Goal: Task Accomplishment & Management: Manage account settings

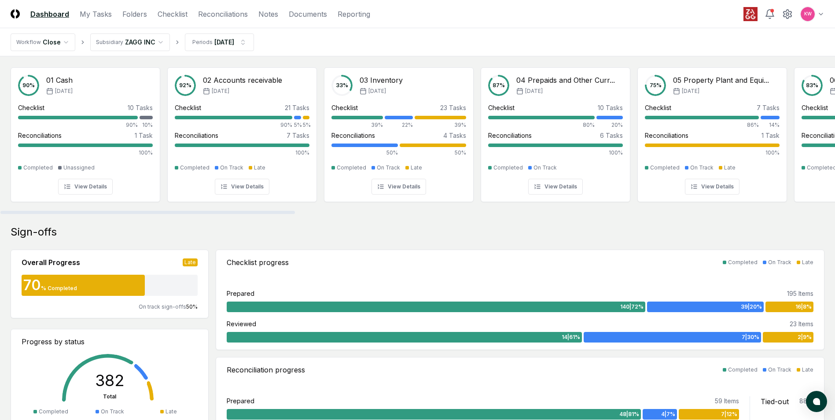
scroll to position [44, 0]
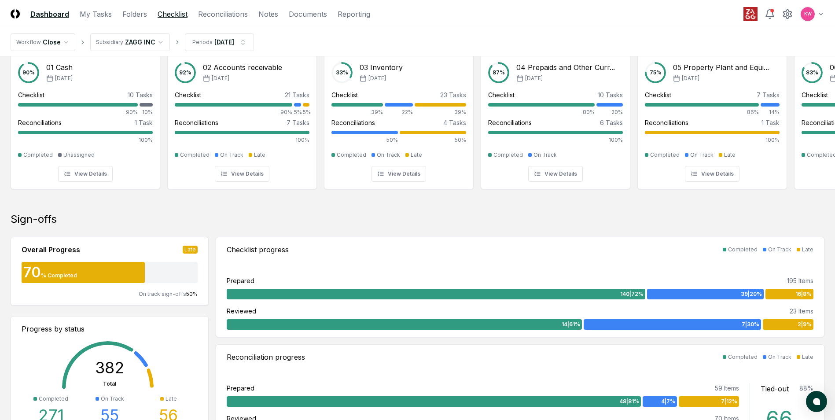
click at [177, 19] on link "Checklist" at bounding box center [173, 14] width 30 height 11
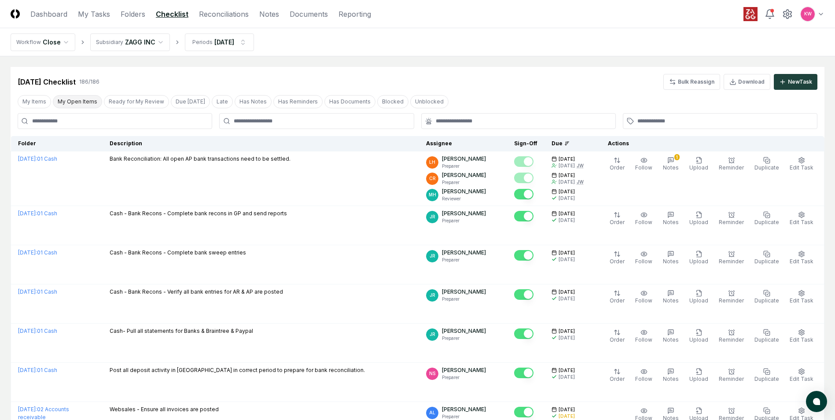
click at [79, 98] on button "My Open Items" at bounding box center [77, 101] width 49 height 13
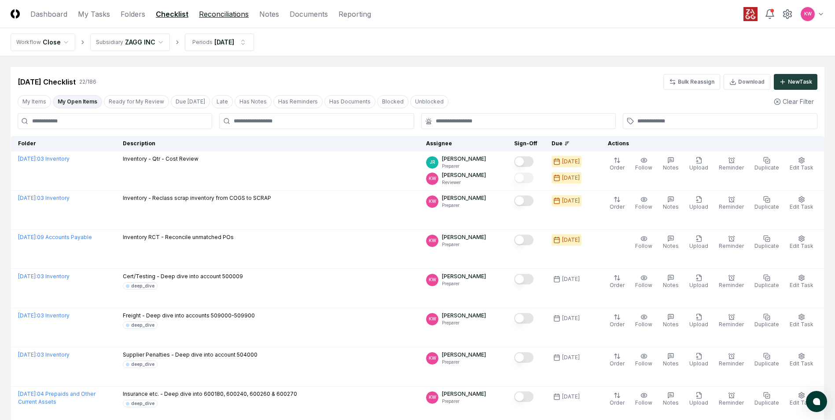
click at [212, 12] on link "Reconciliations" at bounding box center [224, 14] width 50 height 11
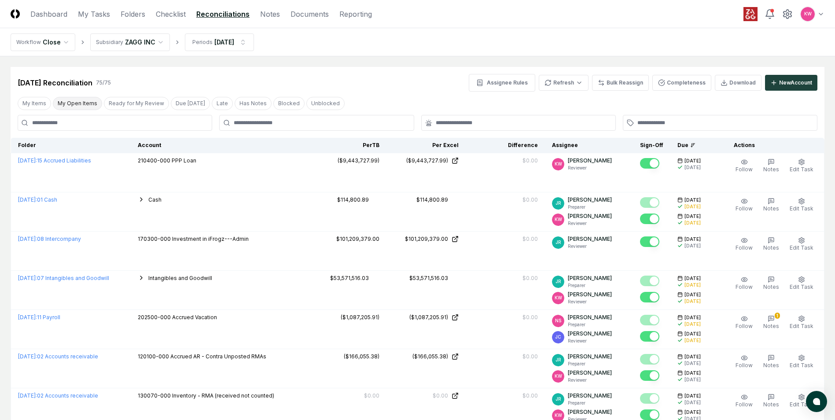
click at [75, 105] on button "My Open Items" at bounding box center [77, 103] width 49 height 13
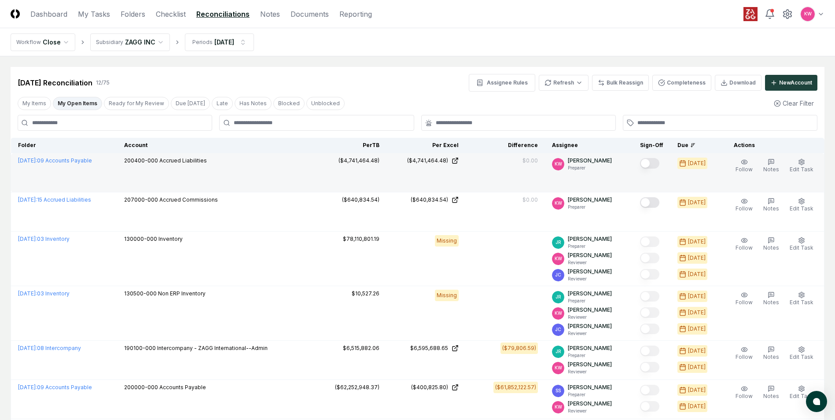
click at [651, 163] on button "Mark complete" at bounding box center [649, 163] width 19 height 11
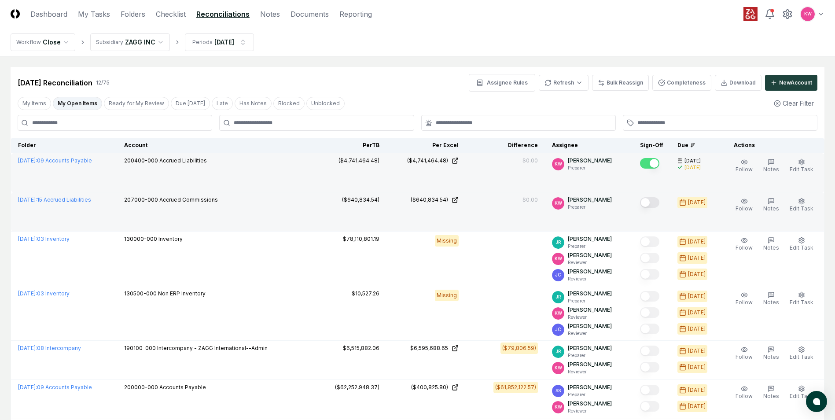
click at [650, 204] on button "Mark complete" at bounding box center [649, 202] width 19 height 11
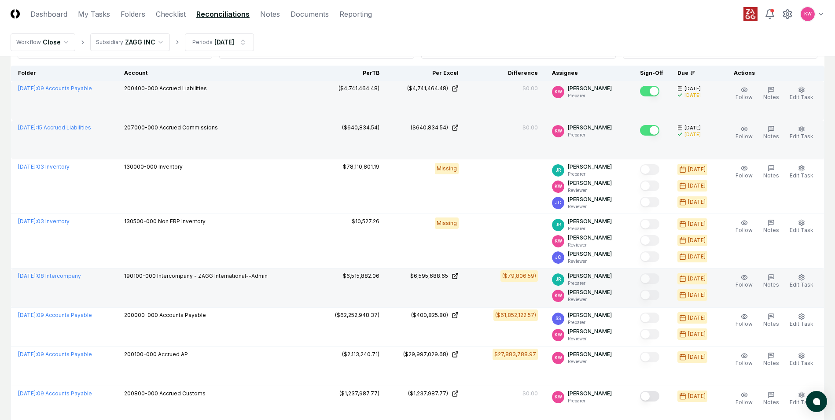
scroll to position [88, 0]
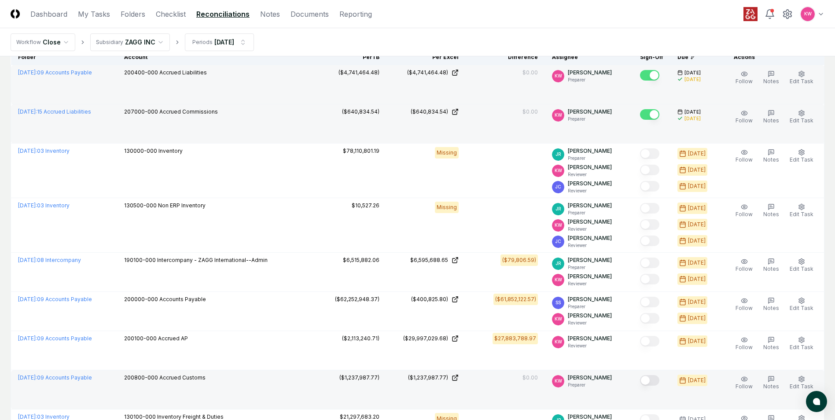
click at [657, 381] on button "Mark complete" at bounding box center [649, 380] width 19 height 11
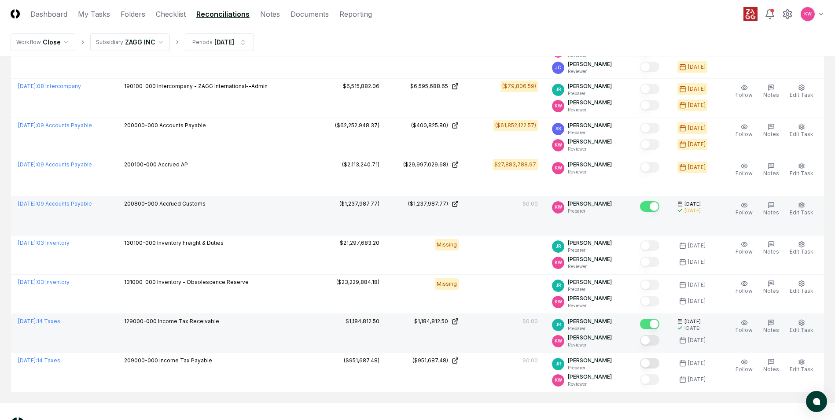
scroll to position [264, 0]
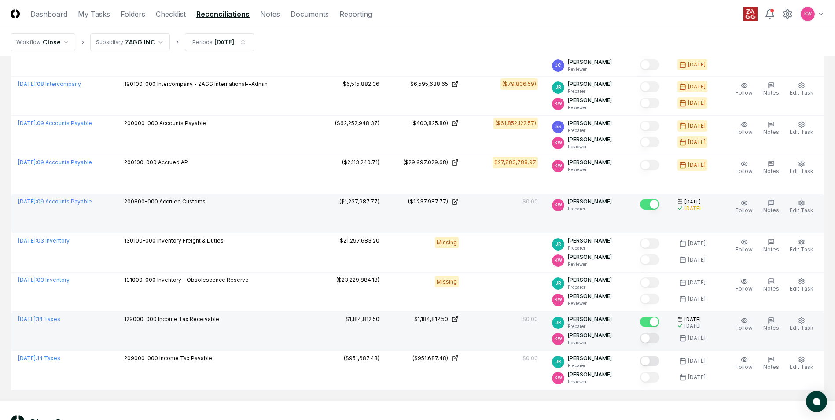
click at [652, 339] on button "Mark complete" at bounding box center [649, 338] width 19 height 11
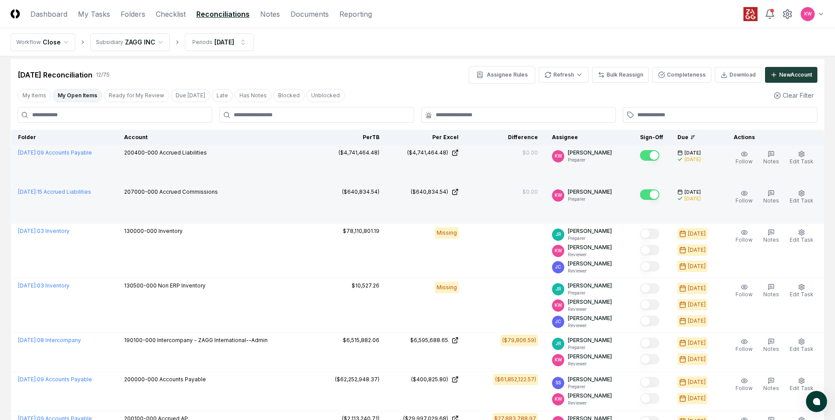
scroll to position [0, 0]
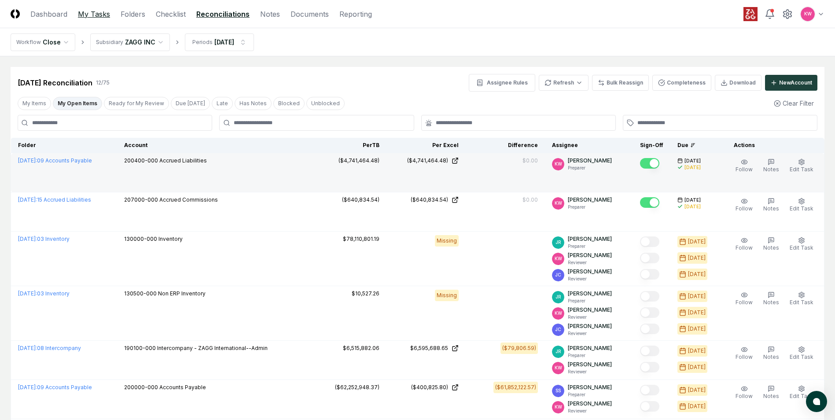
click at [94, 16] on link "My Tasks" at bounding box center [94, 14] width 32 height 11
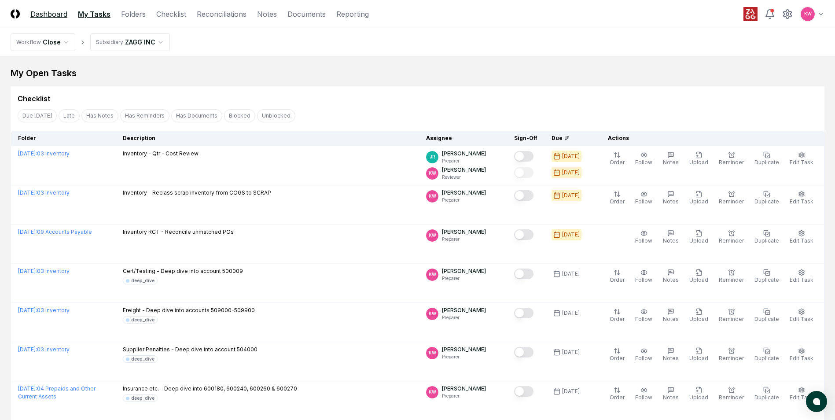
click at [48, 15] on link "Dashboard" at bounding box center [48, 14] width 37 height 11
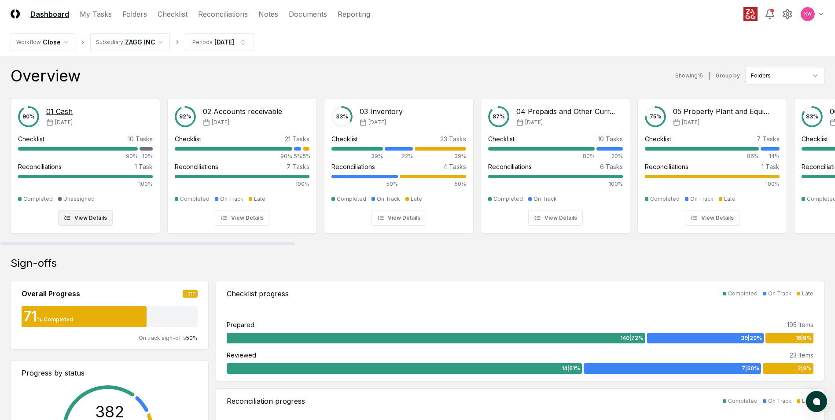
click at [150, 149] on div at bounding box center [146, 149] width 13 height 4
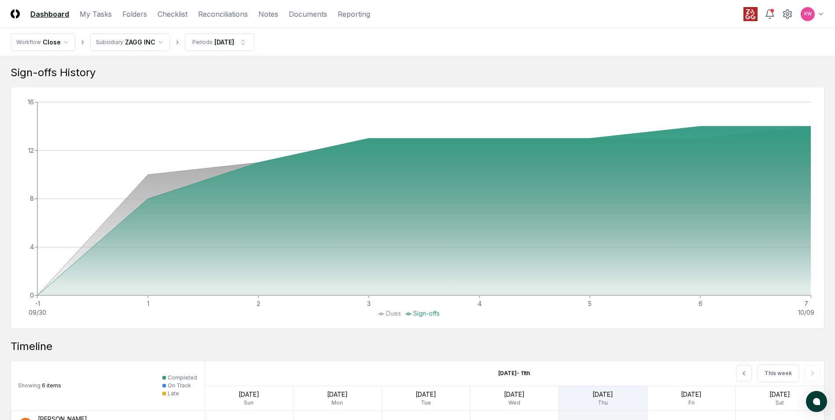
scroll to position [488, 0]
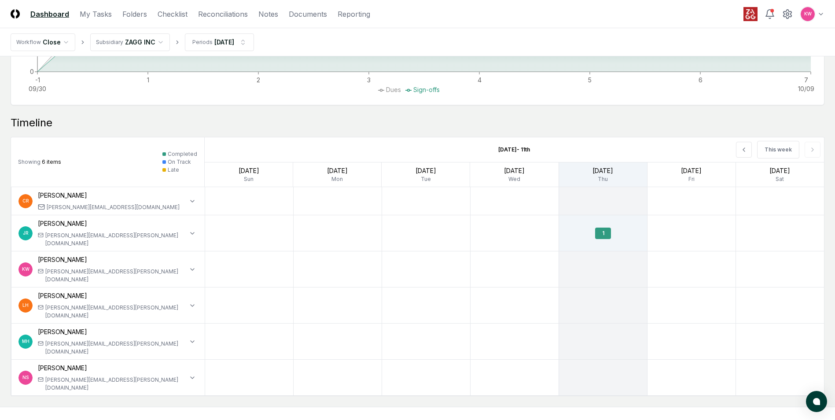
click at [811, 148] on div "This week" at bounding box center [700, 149] width 248 height 25
click at [812, 150] on div "This week" at bounding box center [700, 149] width 248 height 25
click at [744, 150] on icon at bounding box center [744, 149] width 7 height 7
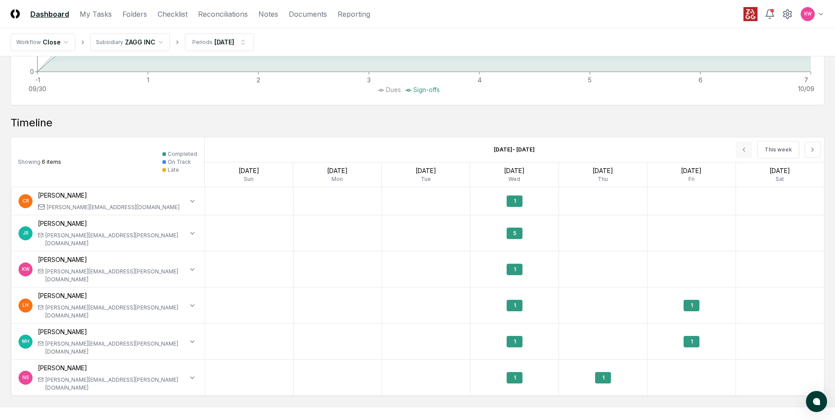
click at [744, 150] on div "This week" at bounding box center [700, 149] width 248 height 25
click at [812, 150] on icon at bounding box center [812, 149] width 7 height 7
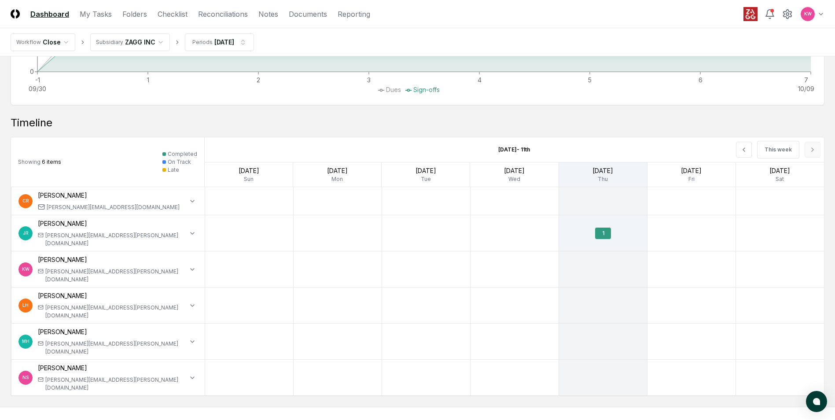
click at [812, 150] on div "This week" at bounding box center [700, 149] width 248 height 25
click at [749, 154] on button at bounding box center [744, 150] width 16 height 16
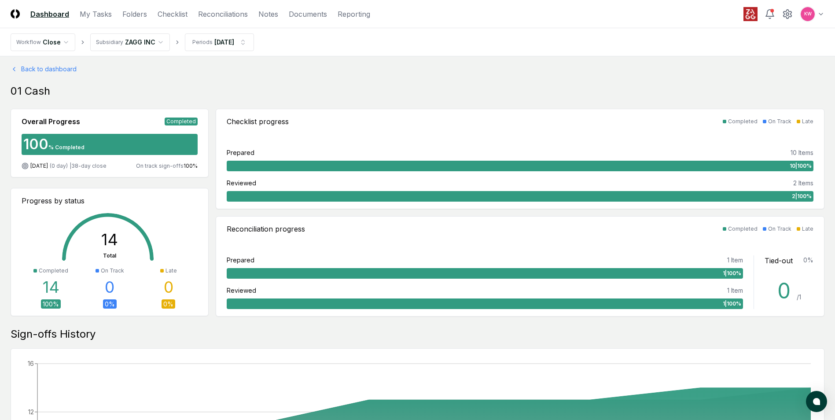
scroll to position [0, 0]
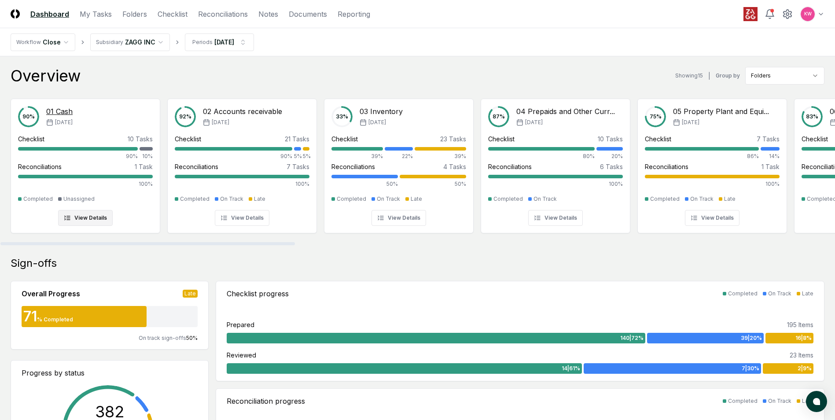
click at [91, 220] on button "View Details" at bounding box center [85, 218] width 55 height 16
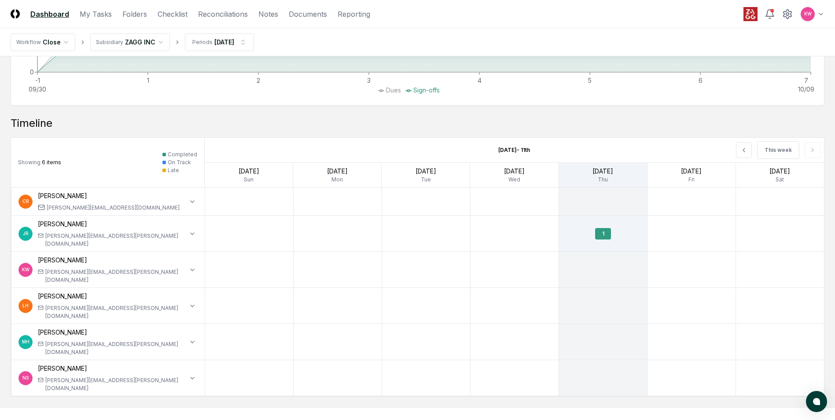
scroll to position [488, 0]
click at [816, 152] on div "This week" at bounding box center [700, 149] width 248 height 25
click at [815, 150] on div "This week" at bounding box center [700, 149] width 248 height 25
click at [812, 149] on div "This week" at bounding box center [700, 149] width 248 height 25
click at [747, 148] on icon at bounding box center [744, 149] width 7 height 7
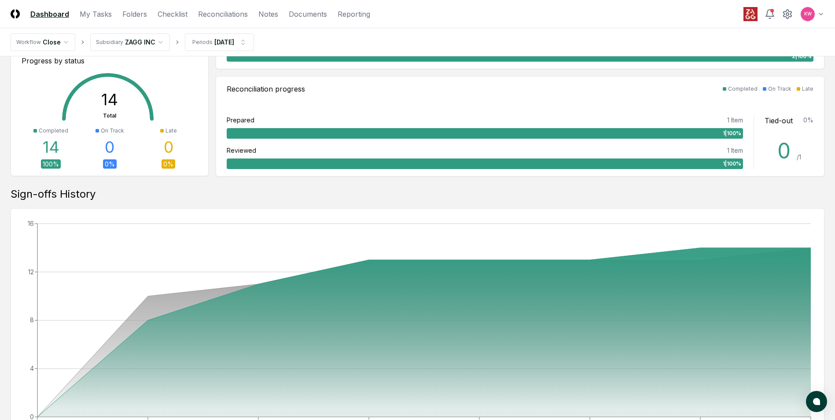
scroll to position [0, 0]
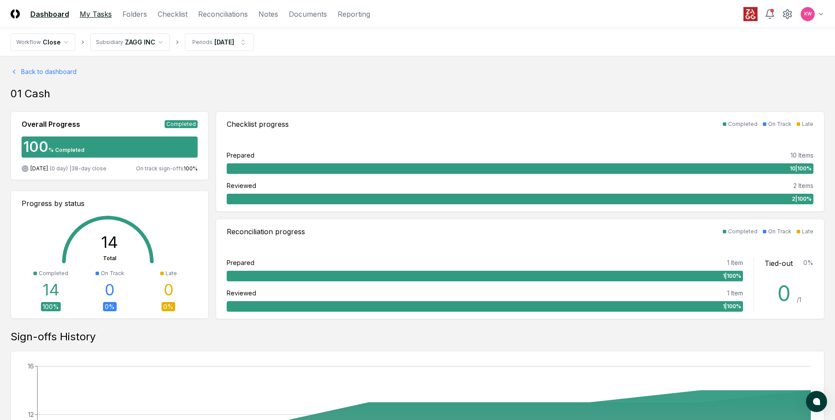
click at [94, 17] on link "My Tasks" at bounding box center [96, 14] width 32 height 11
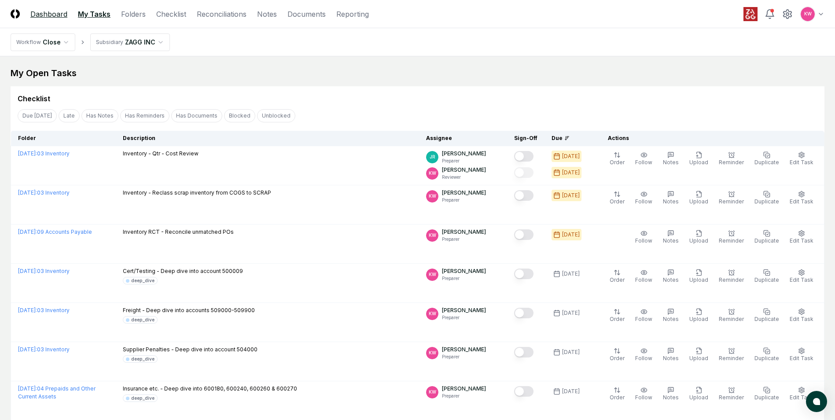
click at [42, 17] on link "Dashboard" at bounding box center [48, 14] width 37 height 11
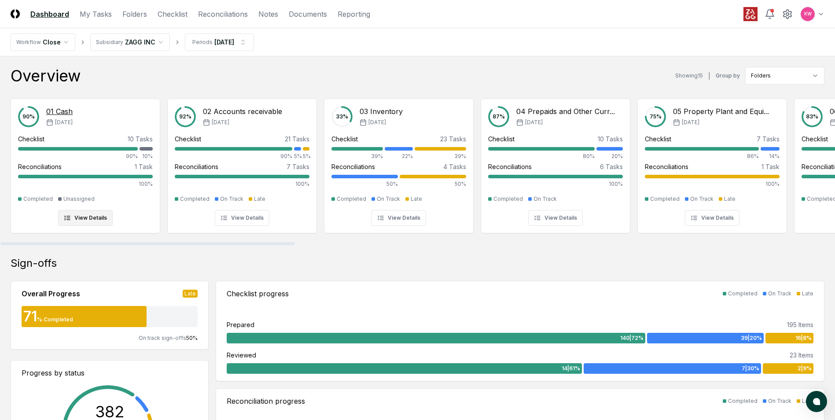
click at [31, 116] on div "90 %" at bounding box center [28, 116] width 21 height 21
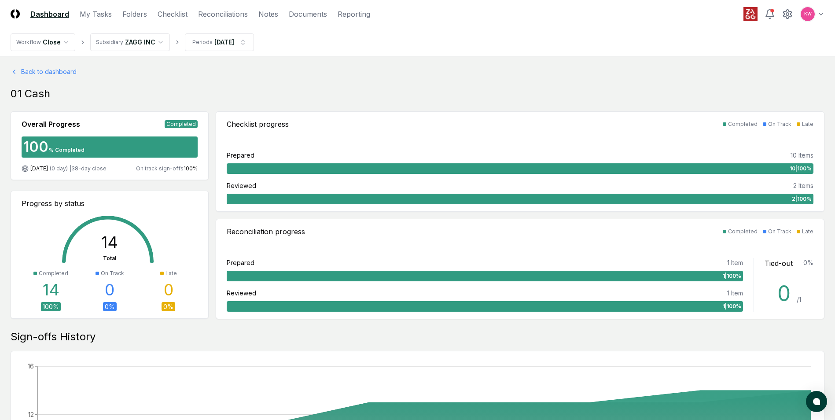
click at [44, 15] on link "Dashboard" at bounding box center [49, 14] width 39 height 11
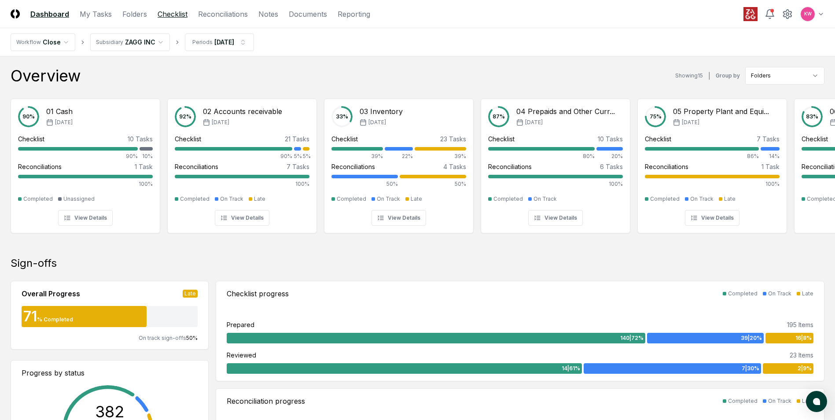
click at [173, 15] on link "Checklist" at bounding box center [173, 14] width 30 height 11
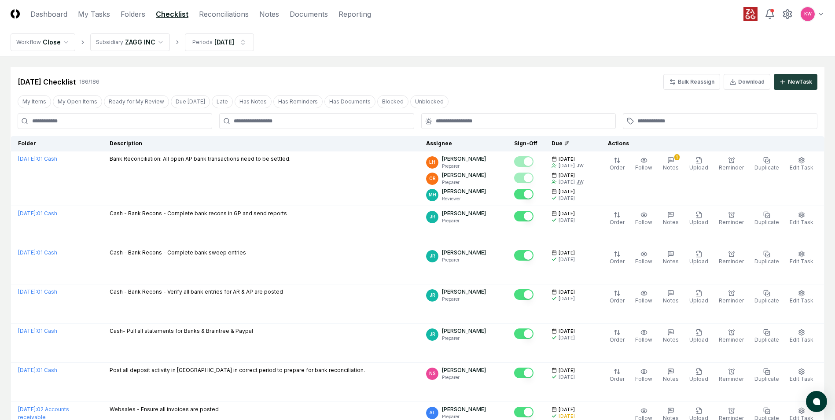
click at [89, 122] on input at bounding box center [115, 121] width 195 height 16
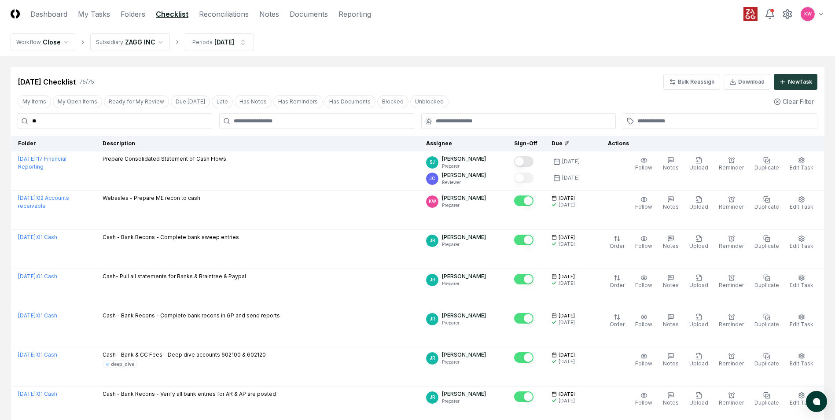
type input "*"
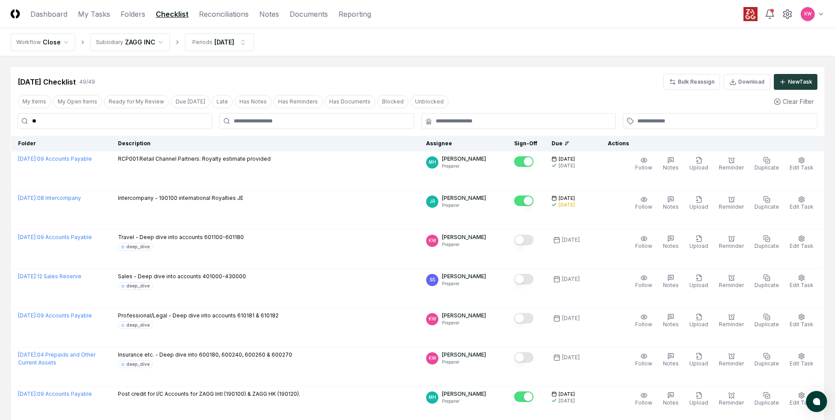
click at [62, 124] on input "**" at bounding box center [115, 121] width 195 height 16
type input "*"
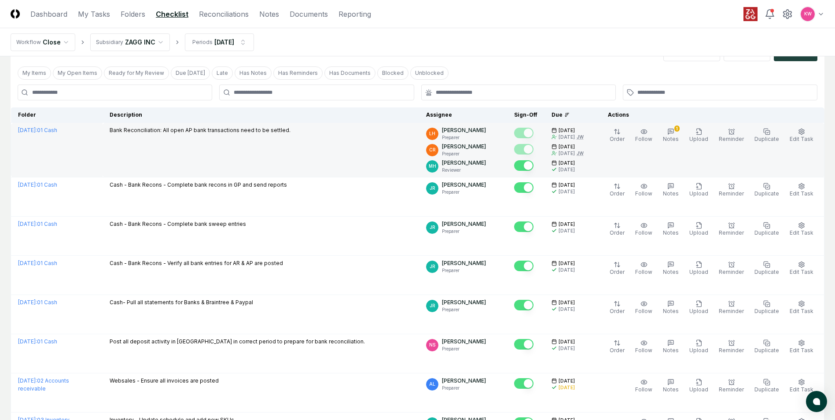
scroll to position [44, 0]
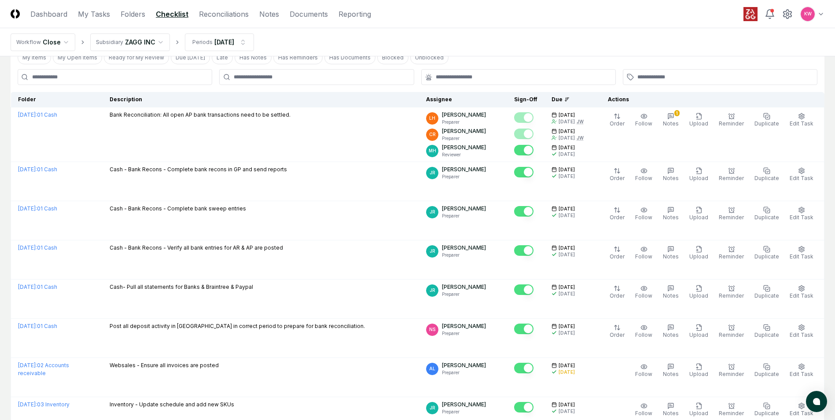
click at [23, 100] on th "Folder" at bounding box center [57, 99] width 92 height 15
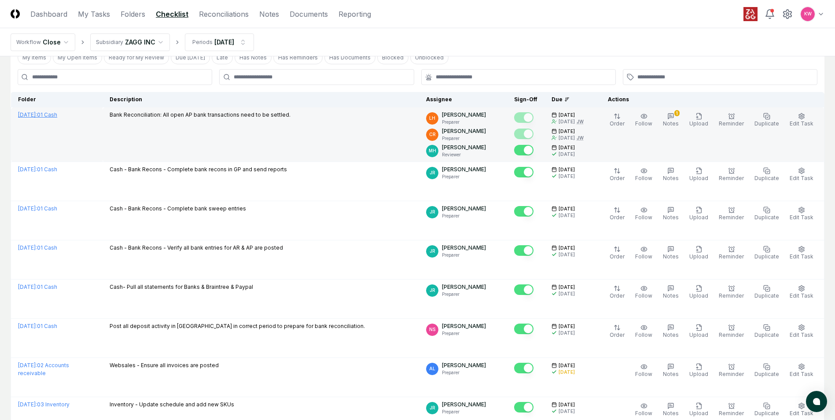
click at [37, 115] on span "[DATE] :" at bounding box center [27, 114] width 19 height 7
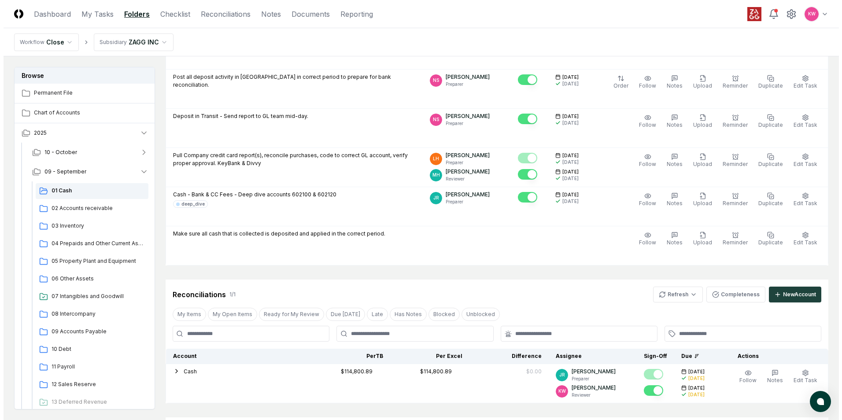
scroll to position [308, 0]
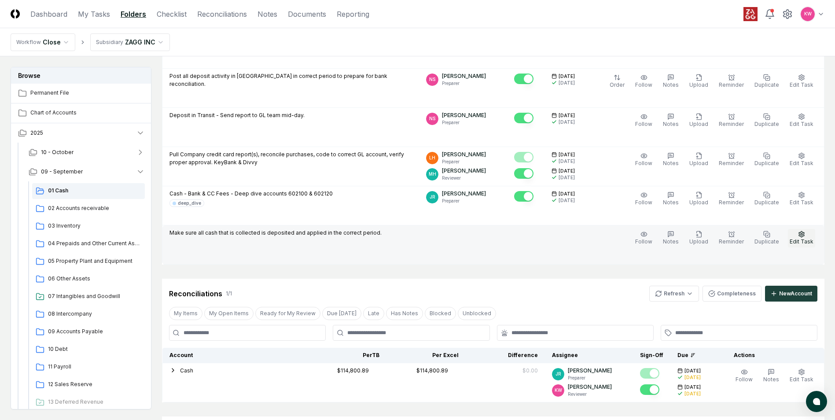
click at [803, 234] on circle "button" at bounding box center [802, 234] width 2 height 2
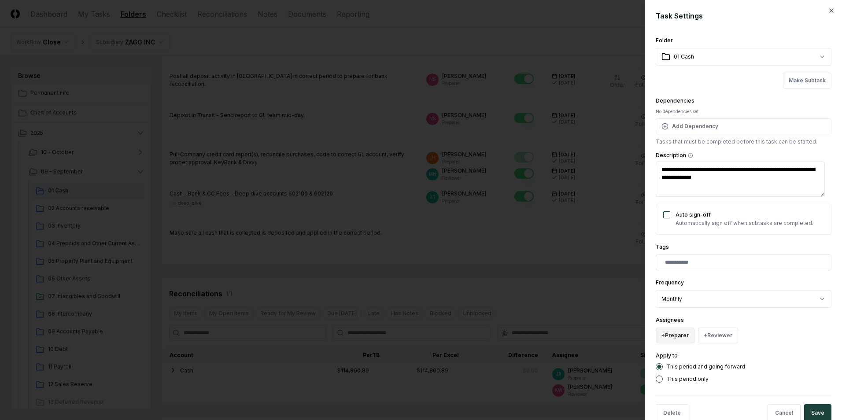
click at [670, 335] on button "+ Preparer" at bounding box center [675, 336] width 39 height 16
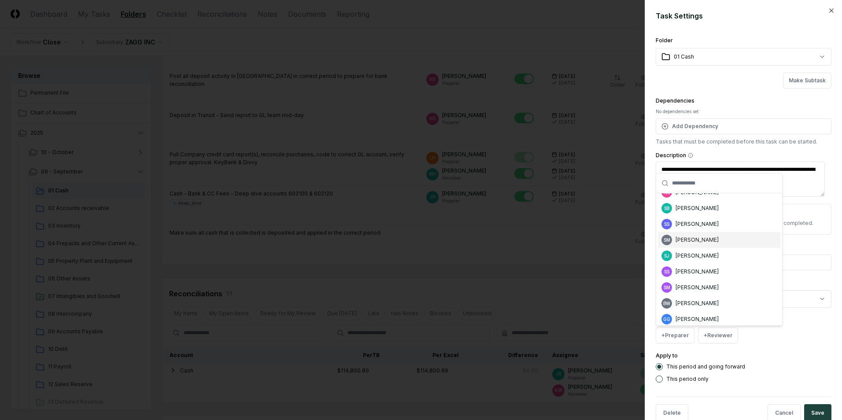
scroll to position [176, 0]
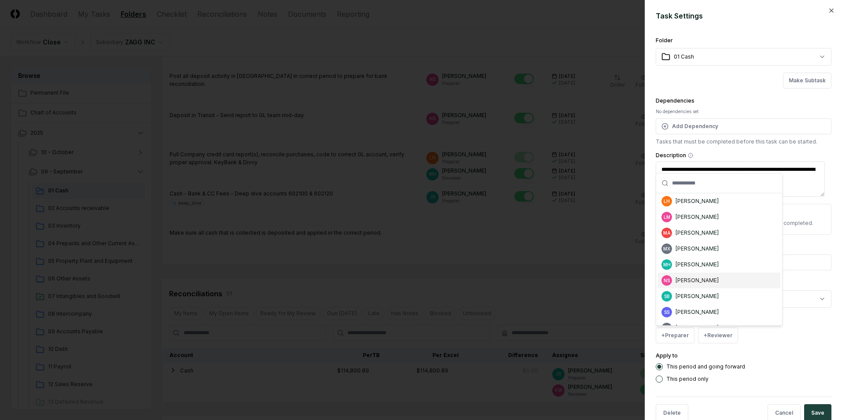
click at [690, 280] on div "[PERSON_NAME]" at bounding box center [696, 281] width 43 height 8
type textarea "*"
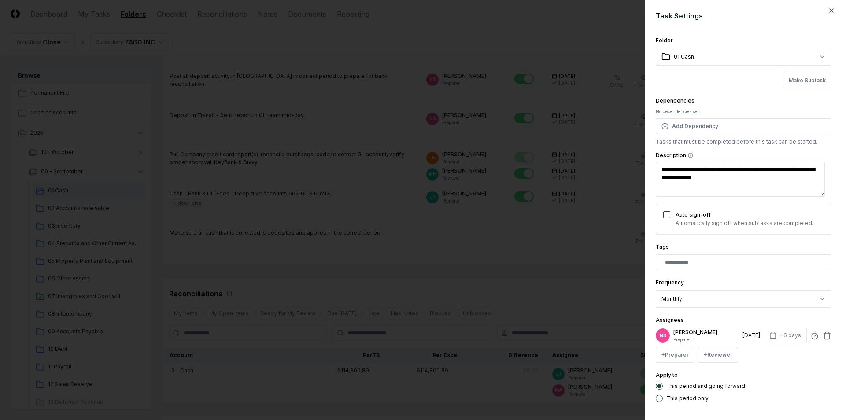
click at [751, 336] on div "[DATE]" at bounding box center [751, 336] width 18 height 8
click at [764, 335] on button "+6 days" at bounding box center [785, 336] width 43 height 16
click at [758, 372] on input "*" at bounding box center [751, 370] width 31 height 16
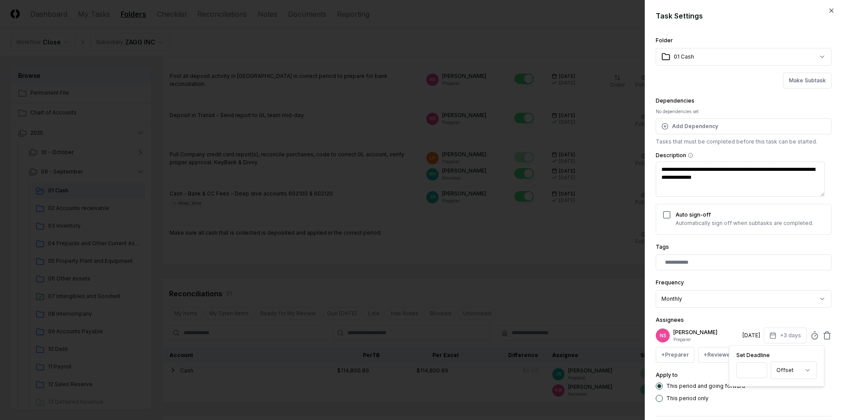
type input "*"
click at [758, 372] on input "*" at bounding box center [751, 370] width 31 height 16
click at [789, 401] on div "This period only" at bounding box center [744, 398] width 176 height 7
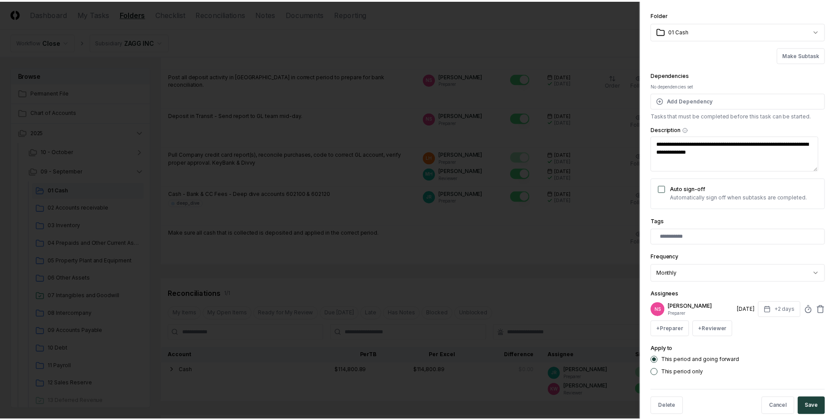
scroll to position [39, 0]
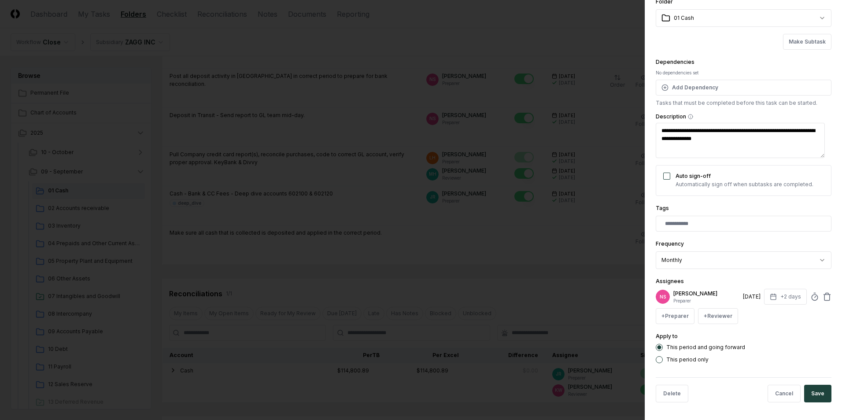
click at [810, 393] on button "Save" at bounding box center [817, 394] width 27 height 18
type textarea "*"
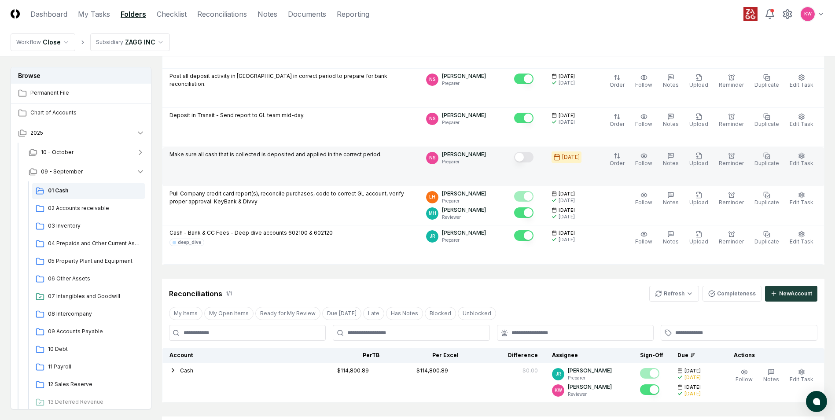
click at [531, 158] on button "Mark complete" at bounding box center [523, 157] width 19 height 11
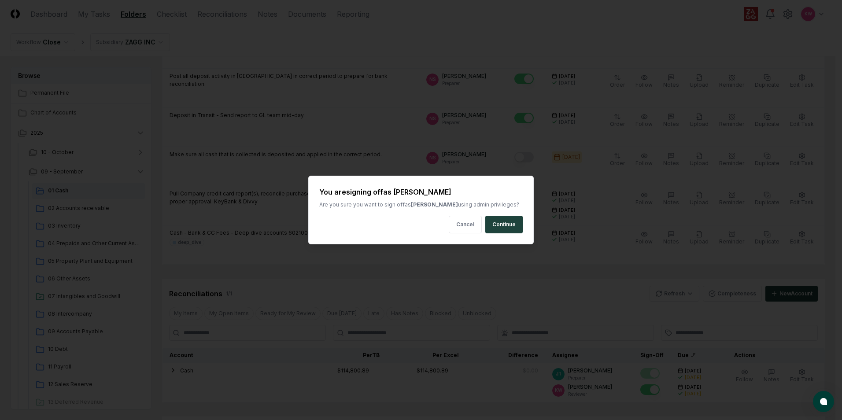
click at [503, 225] on button "Continue" at bounding box center [503, 225] width 37 height 18
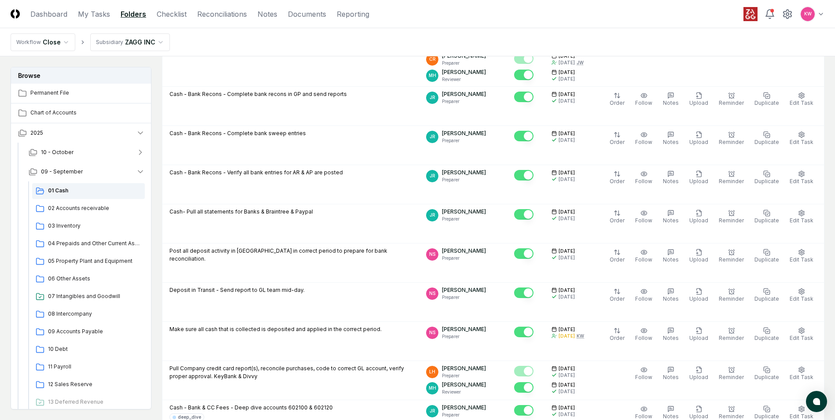
scroll to position [132, 0]
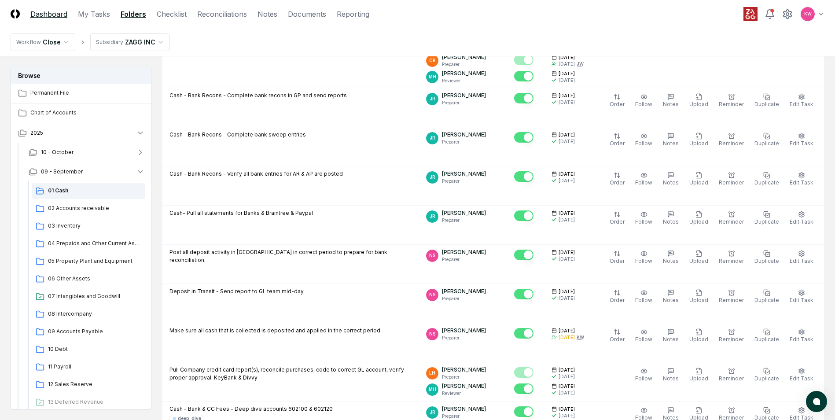
click at [43, 12] on link "Dashboard" at bounding box center [48, 14] width 37 height 11
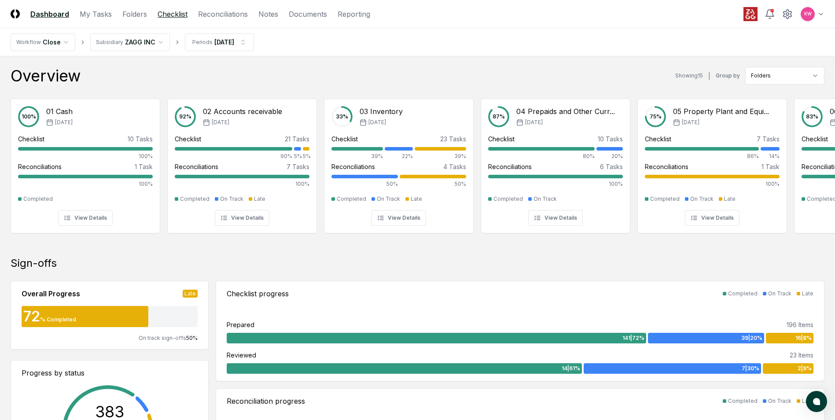
click at [166, 14] on link "Checklist" at bounding box center [173, 14] width 30 height 11
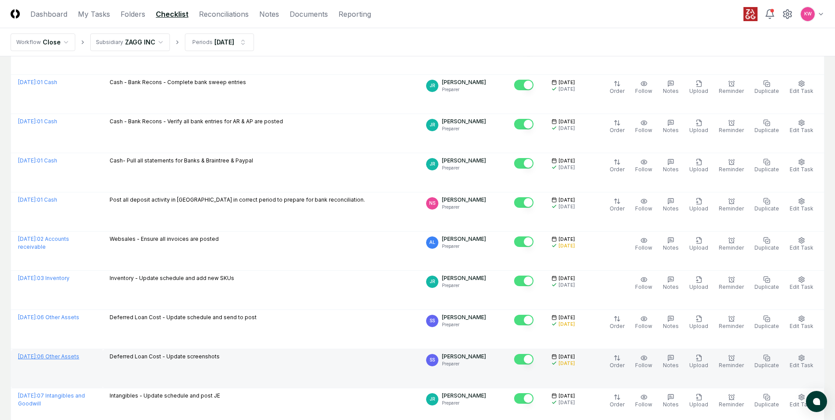
scroll to position [220, 0]
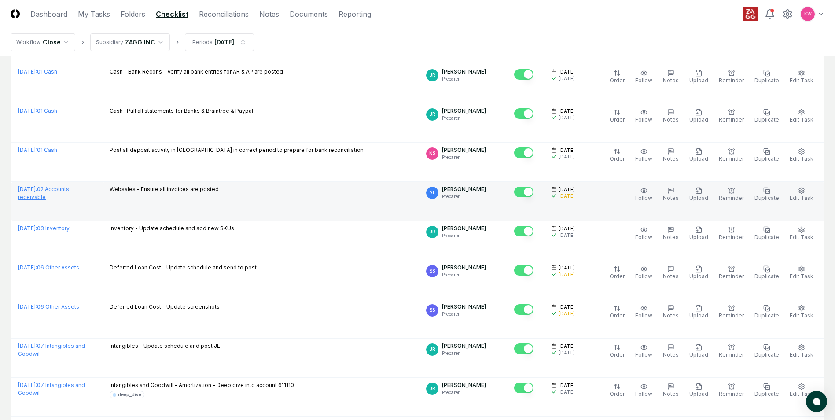
click at [67, 189] on link "[DATE] : 02 Accounts receivable" at bounding box center [43, 193] width 51 height 15
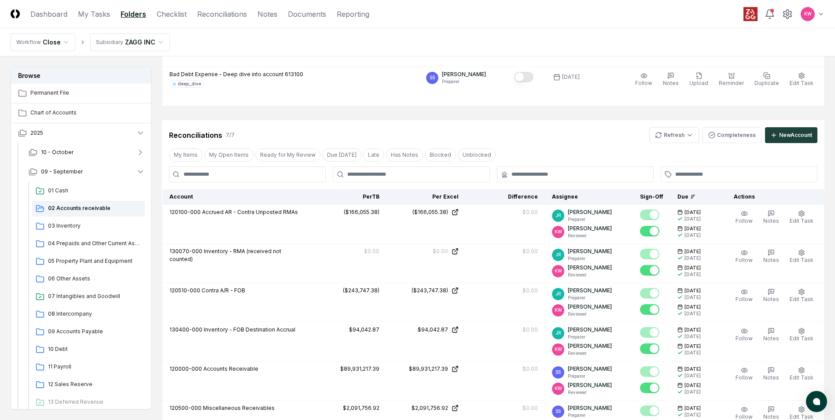
scroll to position [881, 0]
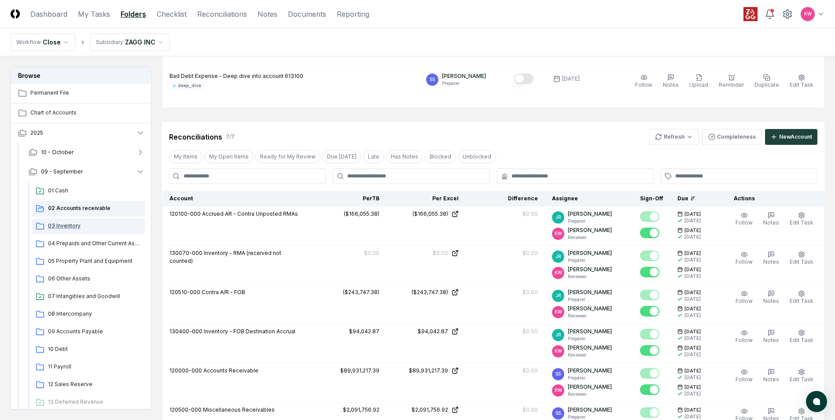
click at [69, 225] on span "03 Inventory" at bounding box center [94, 226] width 93 height 8
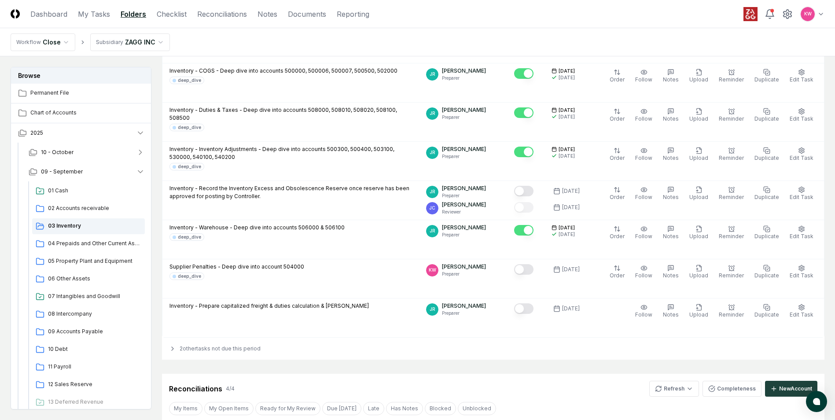
scroll to position [749, 0]
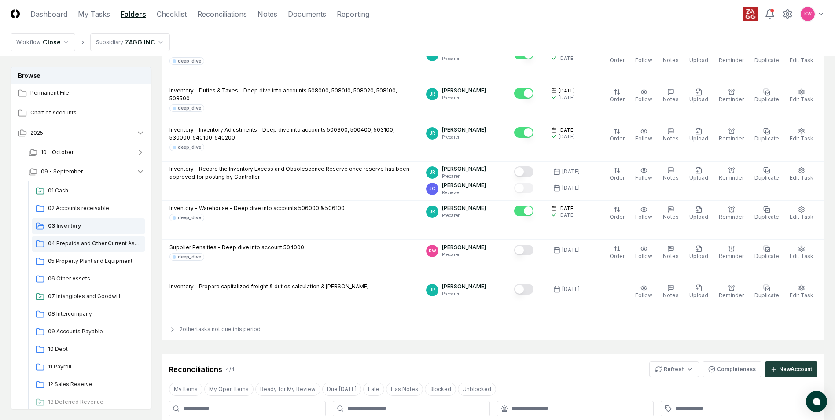
click at [68, 244] on span "04 Prepaids and Other Current Assets" at bounding box center [94, 244] width 93 height 8
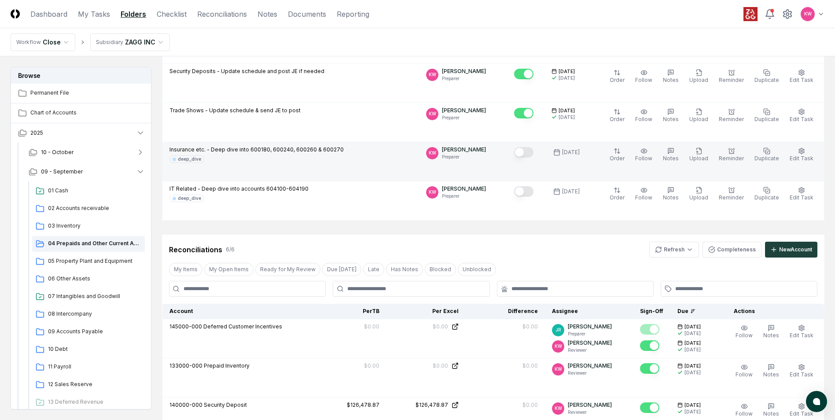
scroll to position [396, 0]
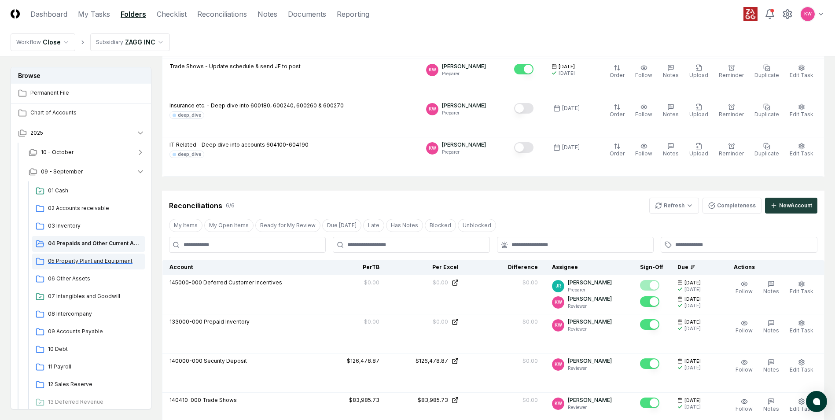
click at [67, 264] on span "05 Property Plant and Equipment" at bounding box center [94, 261] width 93 height 8
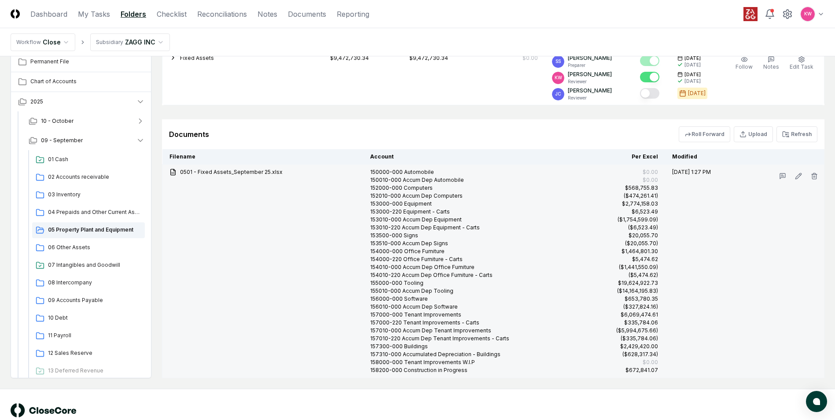
scroll to position [531, 0]
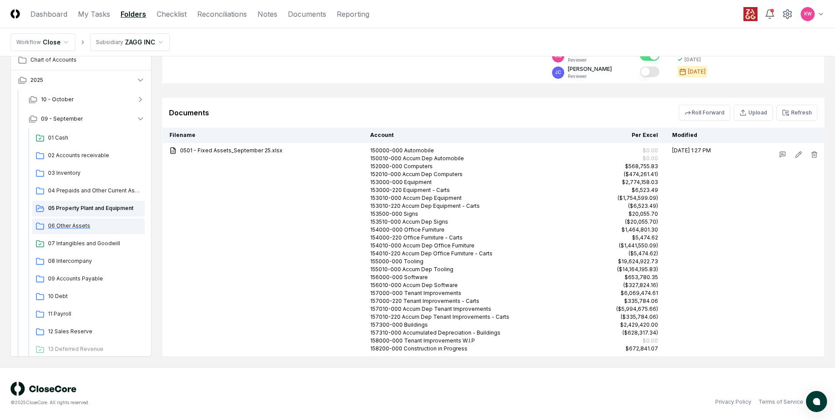
click at [70, 225] on span "06 Other Assets" at bounding box center [94, 226] width 93 height 8
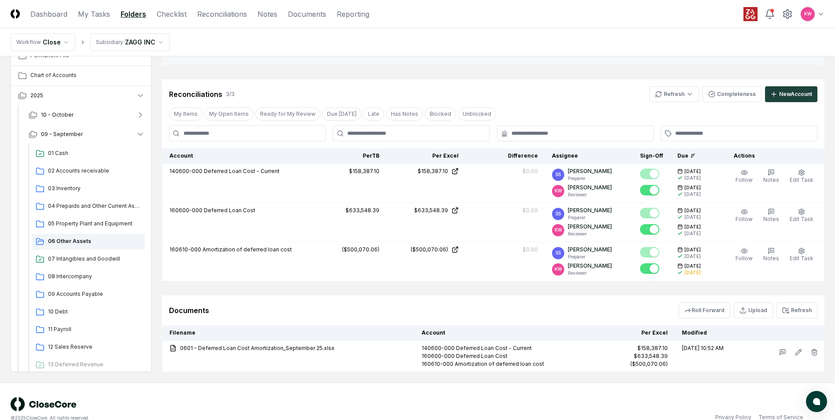
scroll to position [233, 0]
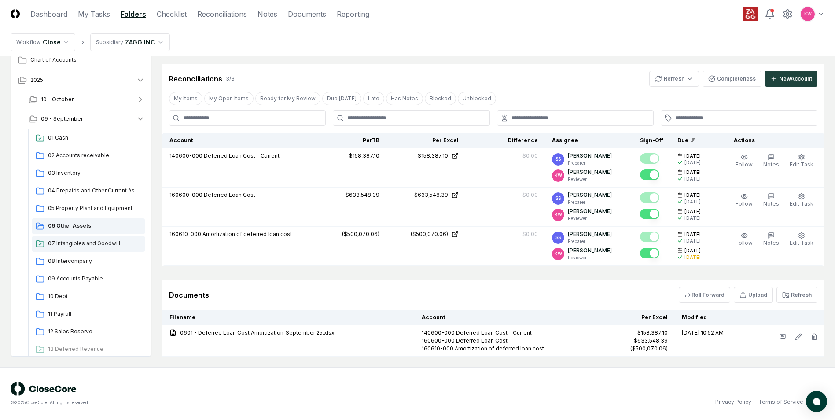
click at [55, 243] on span "07 Intangibles and Goodwill" at bounding box center [94, 244] width 93 height 8
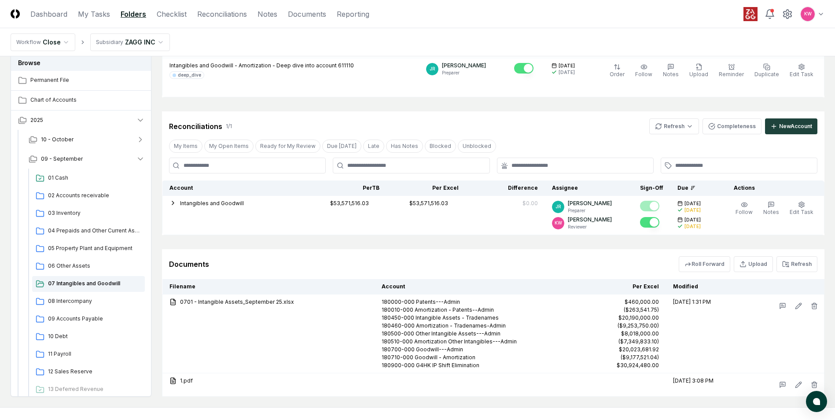
scroll to position [232, 0]
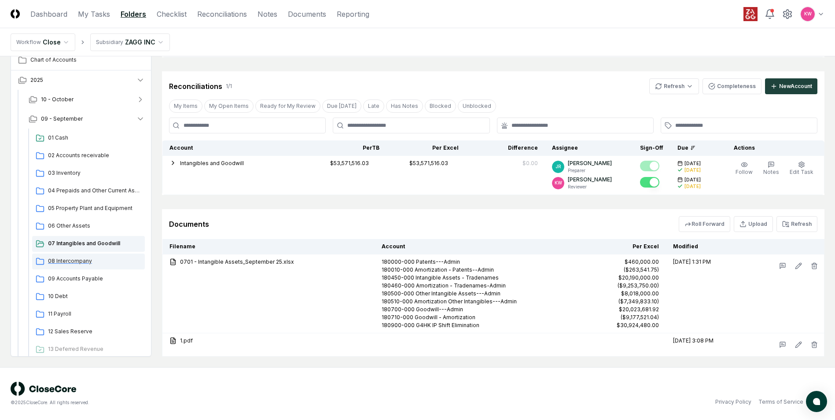
click at [59, 259] on span "08 Intercompany" at bounding box center [94, 261] width 93 height 8
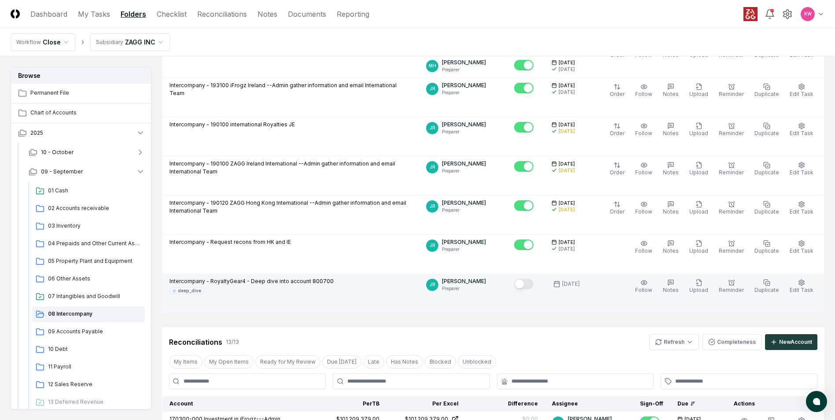
scroll to position [220, 0]
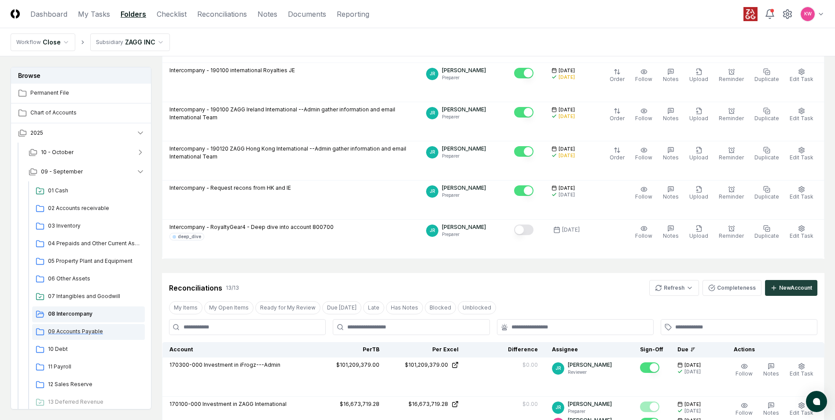
click at [68, 332] on span "09 Accounts Payable" at bounding box center [94, 332] width 93 height 8
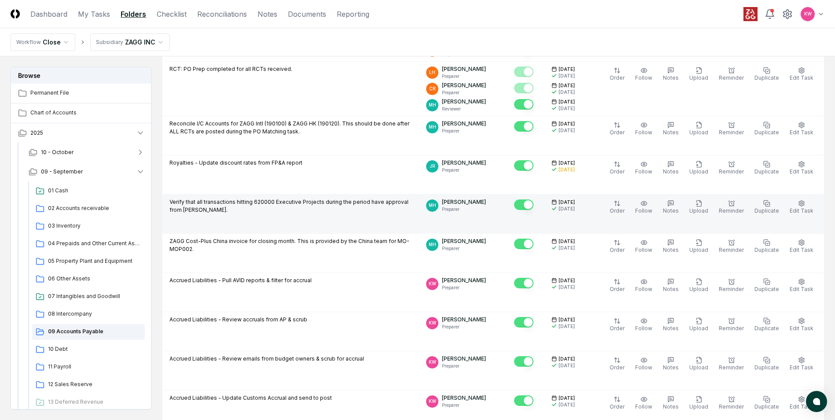
scroll to position [1453, 0]
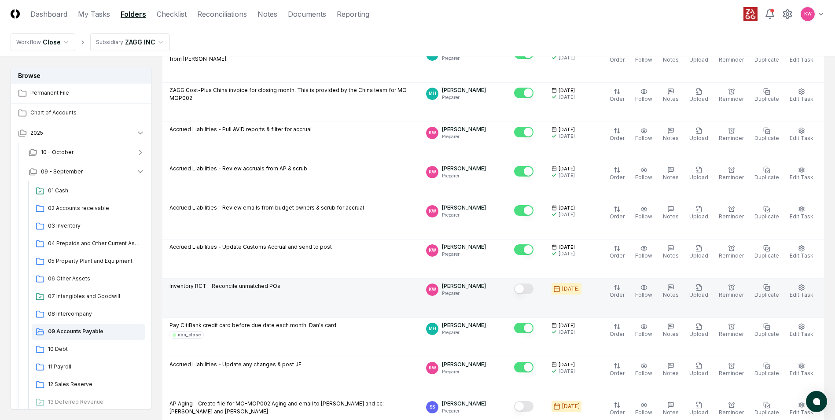
click at [532, 289] on button "Mark complete" at bounding box center [523, 289] width 19 height 11
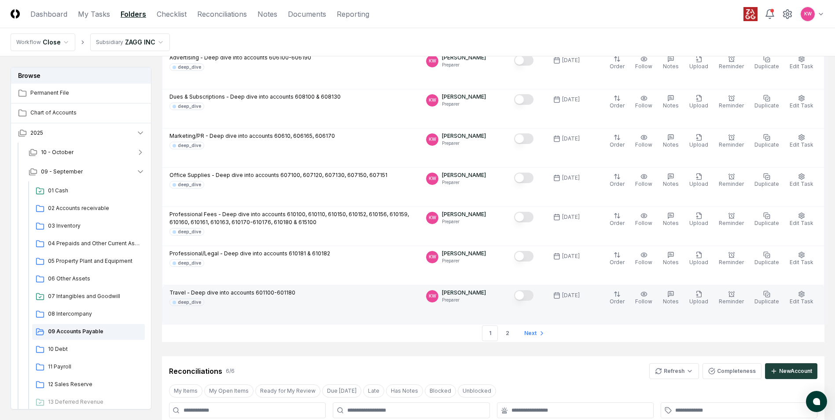
scroll to position [1893, 0]
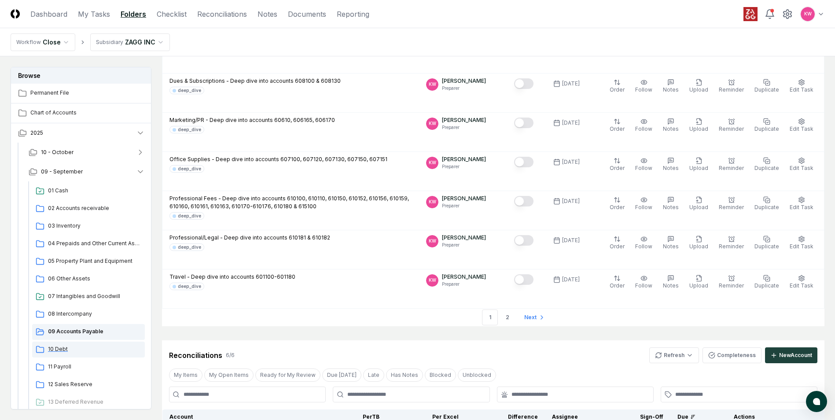
click at [63, 354] on div "10 Debt" at bounding box center [88, 350] width 113 height 16
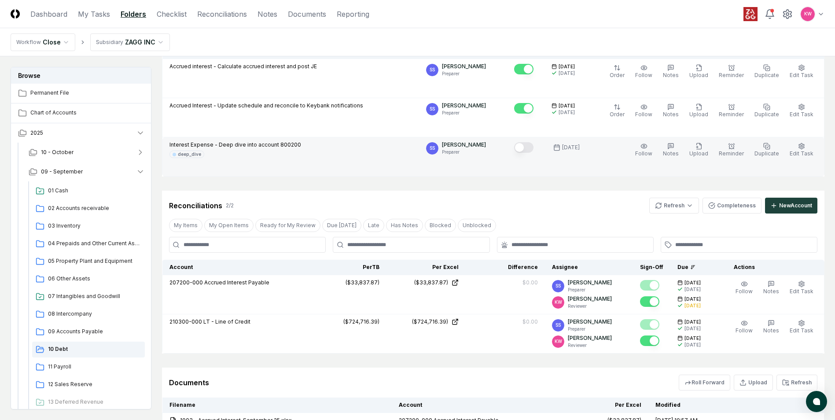
scroll to position [186, 0]
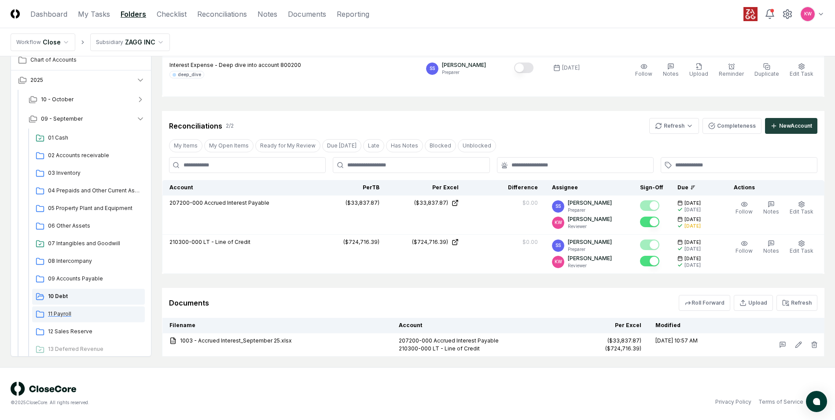
click at [59, 314] on span "11 Payroll" at bounding box center [94, 314] width 93 height 8
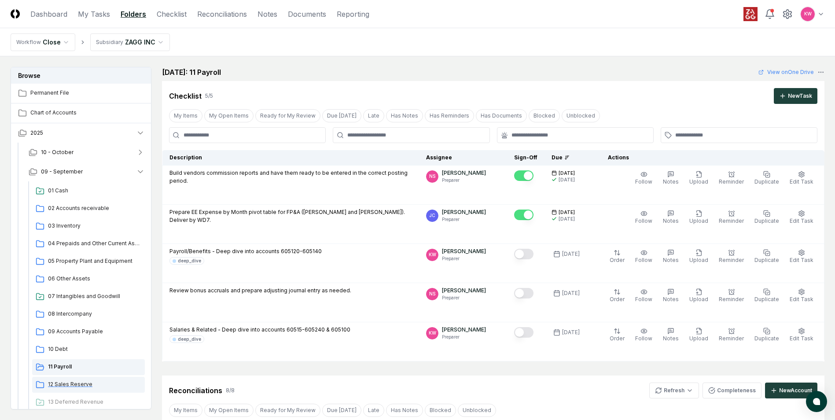
click at [79, 386] on span "12 Sales Reserve" at bounding box center [94, 384] width 93 height 8
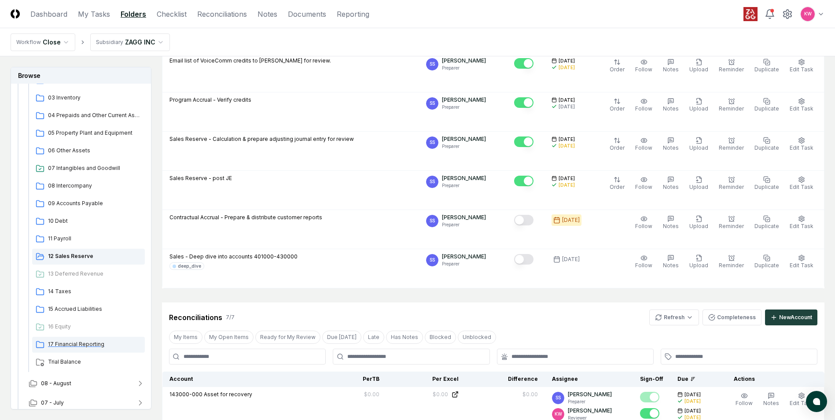
scroll to position [132, 0]
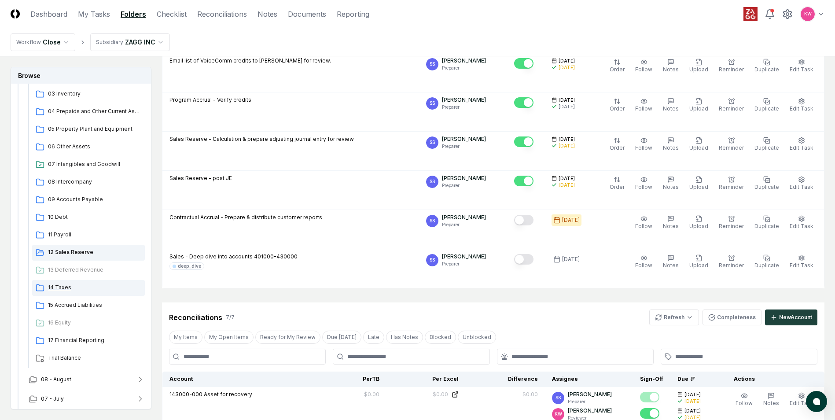
click at [57, 288] on span "14 Taxes" at bounding box center [94, 288] width 93 height 8
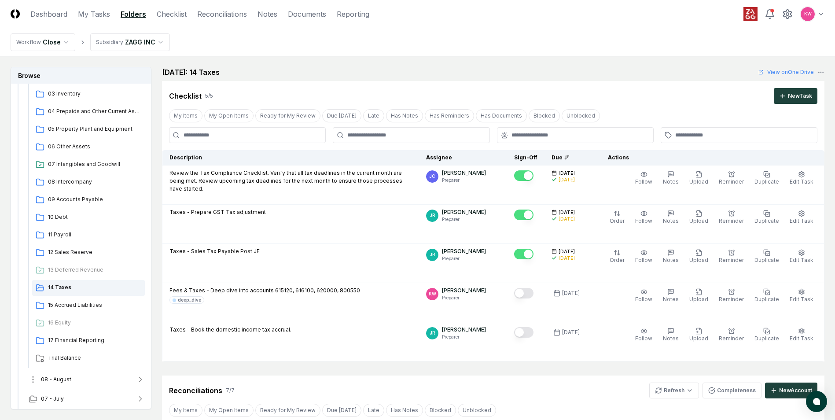
scroll to position [176, 0]
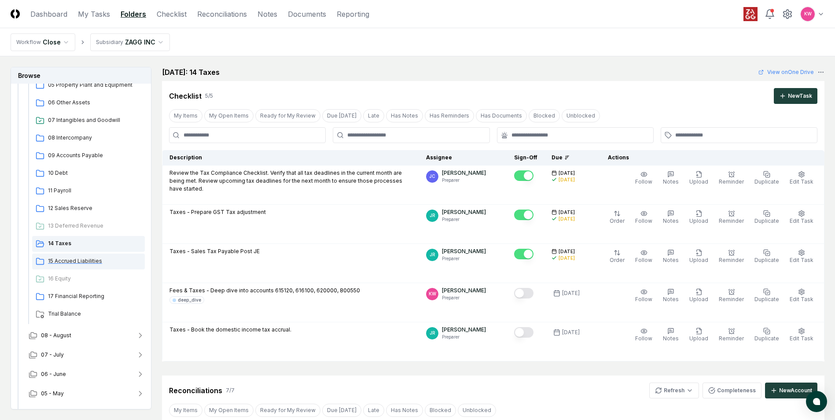
click at [60, 261] on span "15 Accrued Liabilities" at bounding box center [94, 261] width 93 height 8
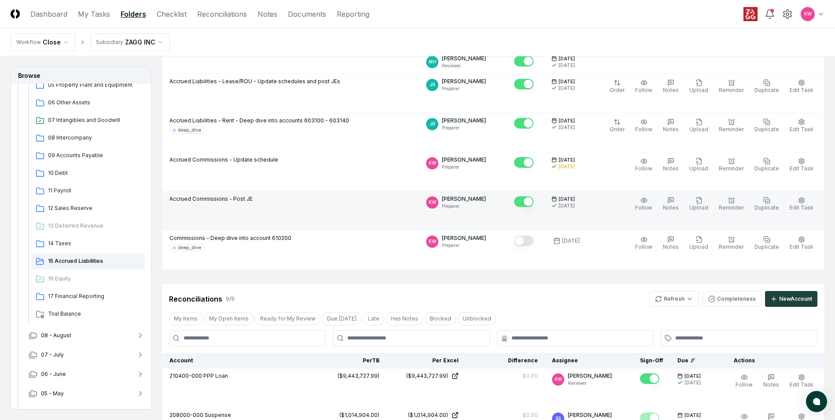
scroll to position [220, 0]
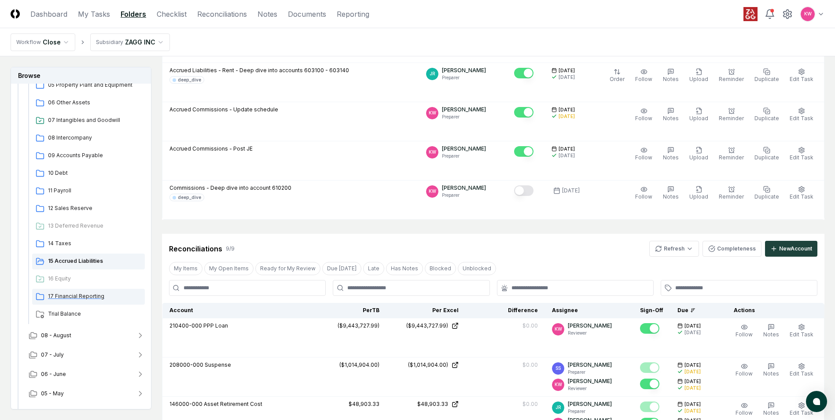
click at [75, 297] on span "17 Financial Reporting" at bounding box center [94, 296] width 93 height 8
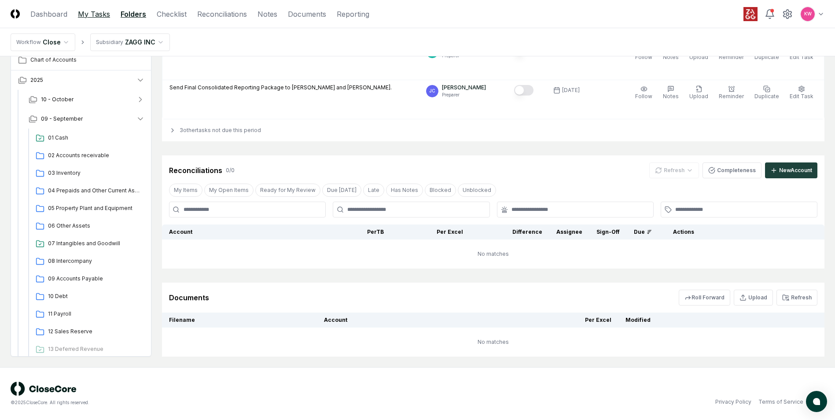
click at [89, 11] on link "My Tasks" at bounding box center [94, 14] width 32 height 11
